Goal: Task Accomplishment & Management: Complete application form

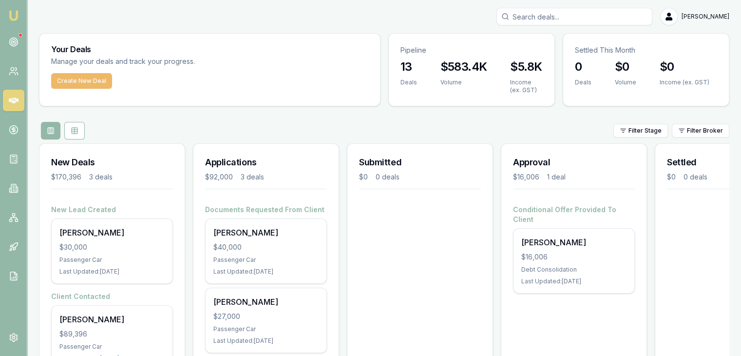
click at [89, 82] on button "Create New Deal" at bounding box center [81, 81] width 61 height 16
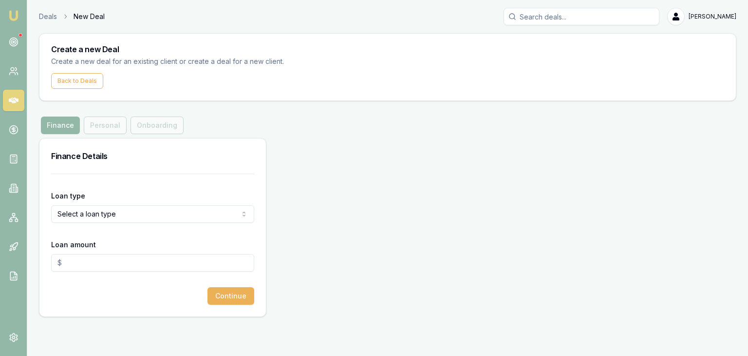
click at [88, 178] on form "Loan type Select a loan type Consumer Loan Consumer Asset Commercial Loan Comme…" at bounding box center [152, 238] width 203 height 131
click at [96, 165] on div "Finance Details" at bounding box center [152, 155] width 227 height 35
click at [112, 214] on html "Emu Broker Deals New Deal [PERSON_NAME] Toggle Menu Create a new Deal Create a …" at bounding box center [374, 178] width 748 height 356
select select "CONSUMER_ASSET"
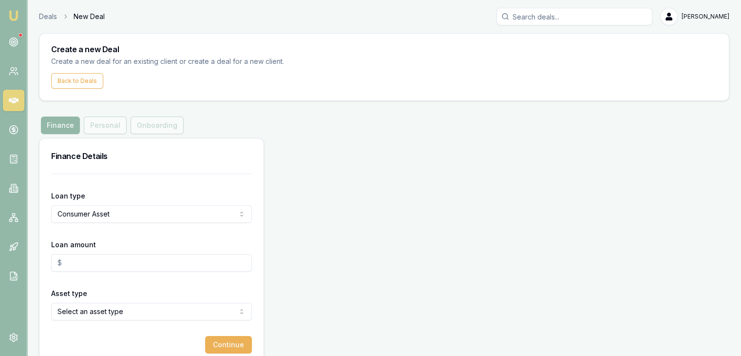
click at [78, 255] on input "Loan amount" at bounding box center [151, 263] width 201 height 18
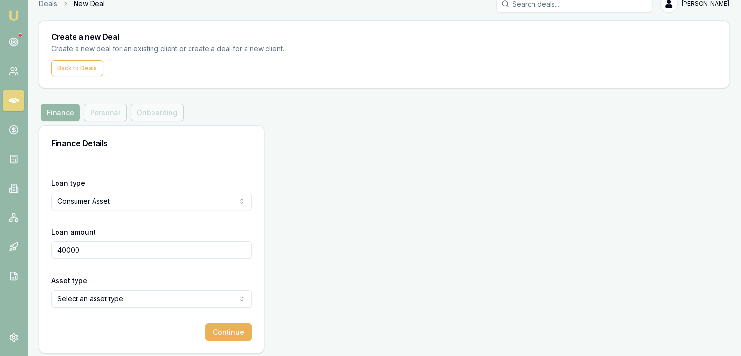
scroll to position [17, 0]
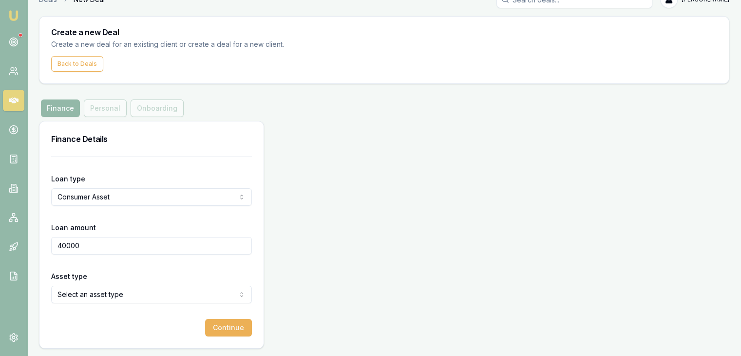
type input "$40,000.00"
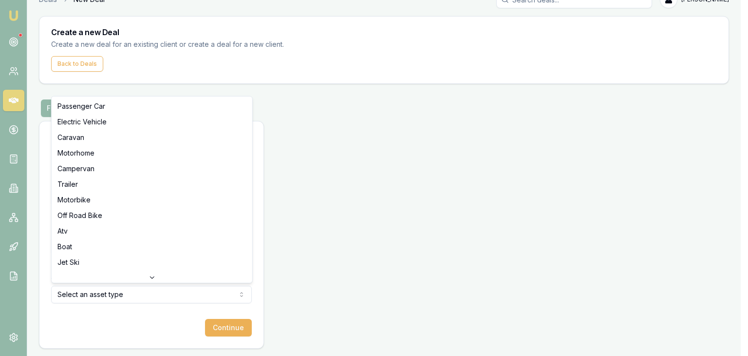
click at [101, 293] on html "Emu Broker Deals New Deal [PERSON_NAME] Toggle Menu Create a new Deal Create a …" at bounding box center [374, 161] width 748 height 356
select select "CARAVAN"
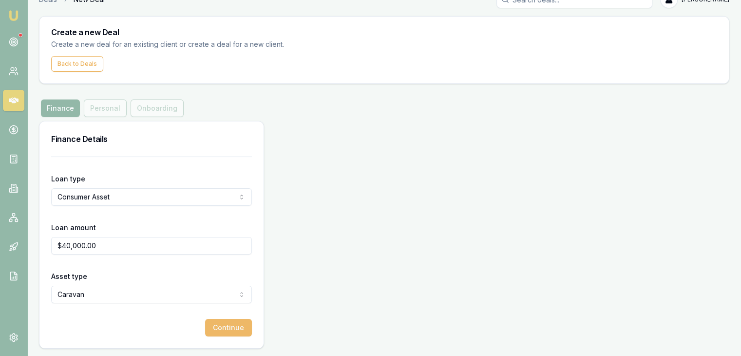
click at [224, 327] on button "Continue" at bounding box center [228, 328] width 47 height 18
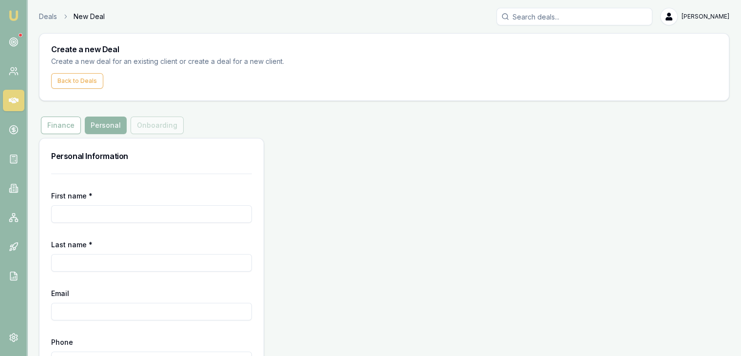
click at [63, 219] on input "First name *" at bounding box center [151, 214] width 201 height 18
type input "[PERSON_NAME]"
click at [71, 260] on input "Last name *" at bounding box center [151, 263] width 201 height 18
type input "Cheetham"
type input "[EMAIL_ADDRESS][DOMAIN_NAME]"
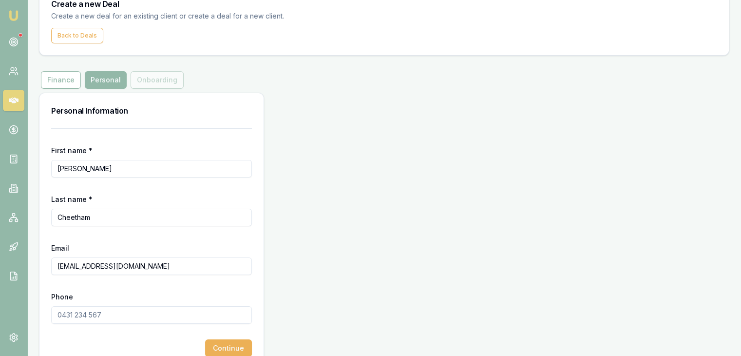
scroll to position [61, 0]
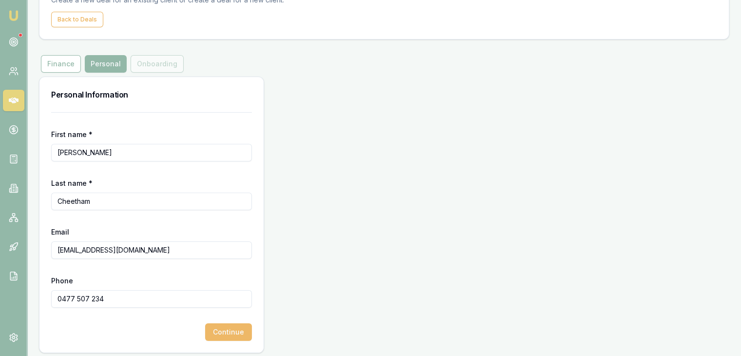
type input "0477 507 234"
click at [233, 330] on button "Continue" at bounding box center [228, 332] width 47 height 18
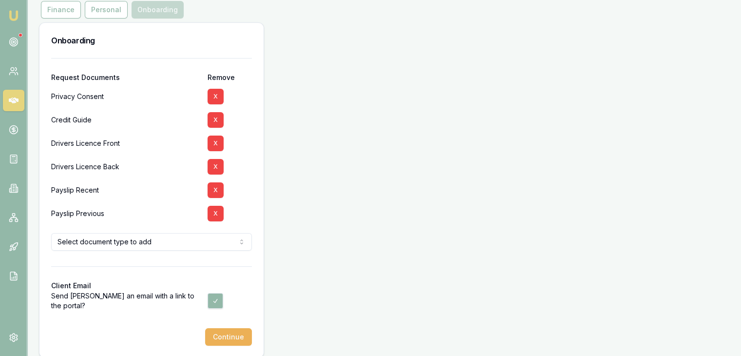
scroll to position [125, 0]
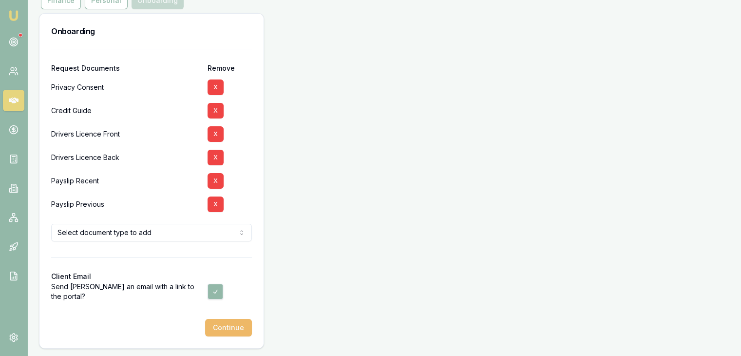
click at [229, 326] on button "Continue" at bounding box center [228, 328] width 47 height 18
